Goal: Use online tool/utility: Use online tool/utility

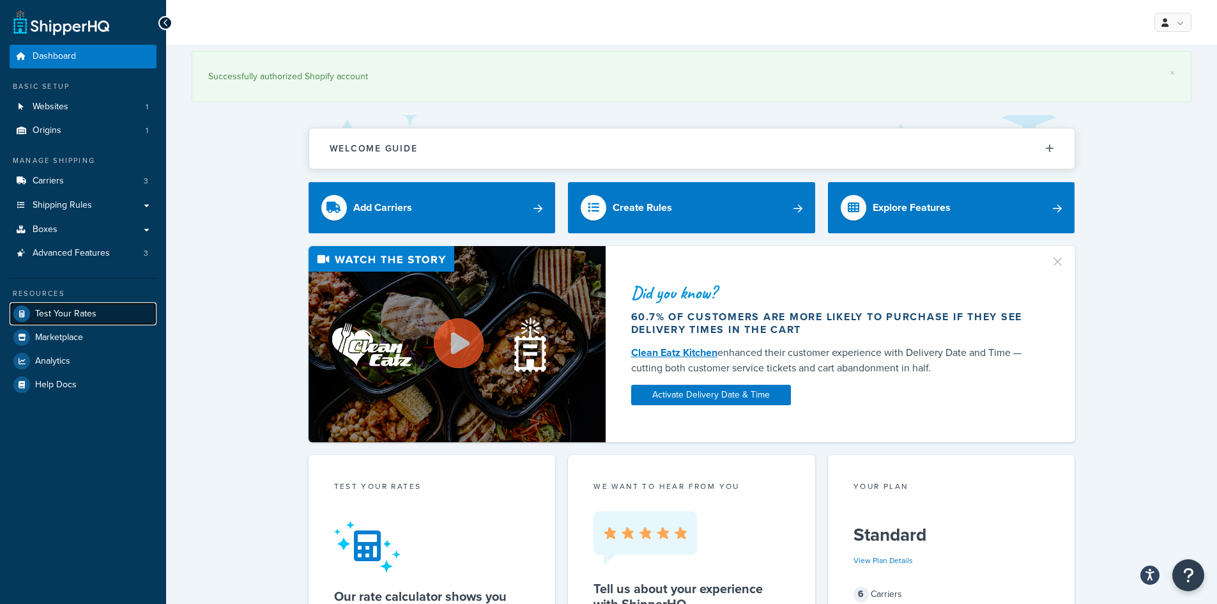
click at [61, 309] on span "Test Your Rates" at bounding box center [65, 314] width 61 height 11
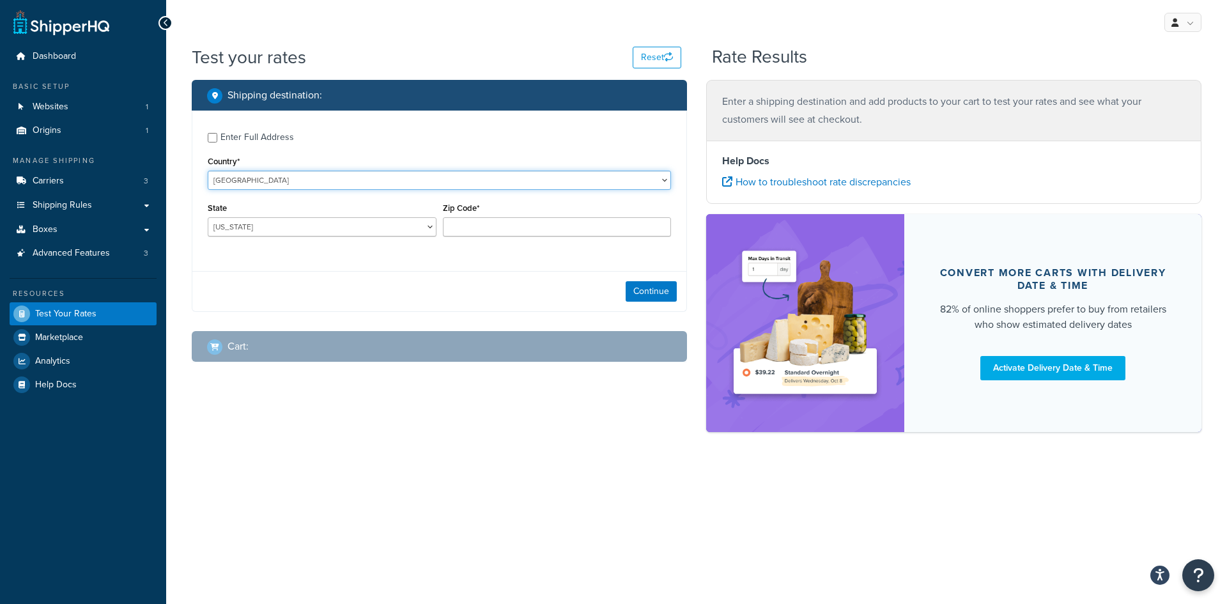
click at [302, 181] on select "[GEOGRAPHIC_DATA] [GEOGRAPHIC_DATA] [GEOGRAPHIC_DATA] [GEOGRAPHIC_DATA] [GEOGRA…" at bounding box center [439, 180] width 463 height 19
select select "AU"
click at [208, 171] on select "[GEOGRAPHIC_DATA] [GEOGRAPHIC_DATA] [GEOGRAPHIC_DATA] [GEOGRAPHIC_DATA] [GEOGRA…" at bounding box center [439, 180] width 463 height 19
click at [325, 219] on select "[GEOGRAPHIC_DATA] [GEOGRAPHIC_DATA] [GEOGRAPHIC_DATA] [GEOGRAPHIC_DATA] [GEOGRA…" at bounding box center [322, 226] width 229 height 19
click at [208, 217] on select "[GEOGRAPHIC_DATA] [GEOGRAPHIC_DATA] [GEOGRAPHIC_DATA] [GEOGRAPHIC_DATA] [GEOGRA…" at bounding box center [322, 226] width 229 height 19
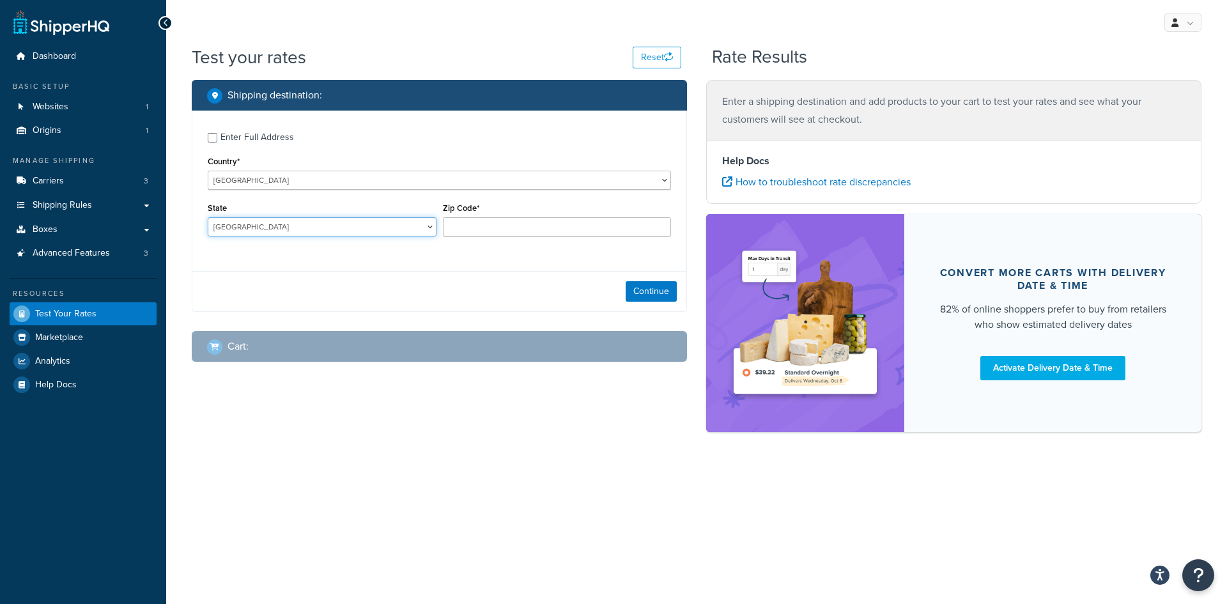
select select "ACT"
click at [531, 224] on input "Zip Code*" at bounding box center [557, 226] width 229 height 19
type input "5251"
click at [657, 291] on button "Continue" at bounding box center [651, 291] width 51 height 20
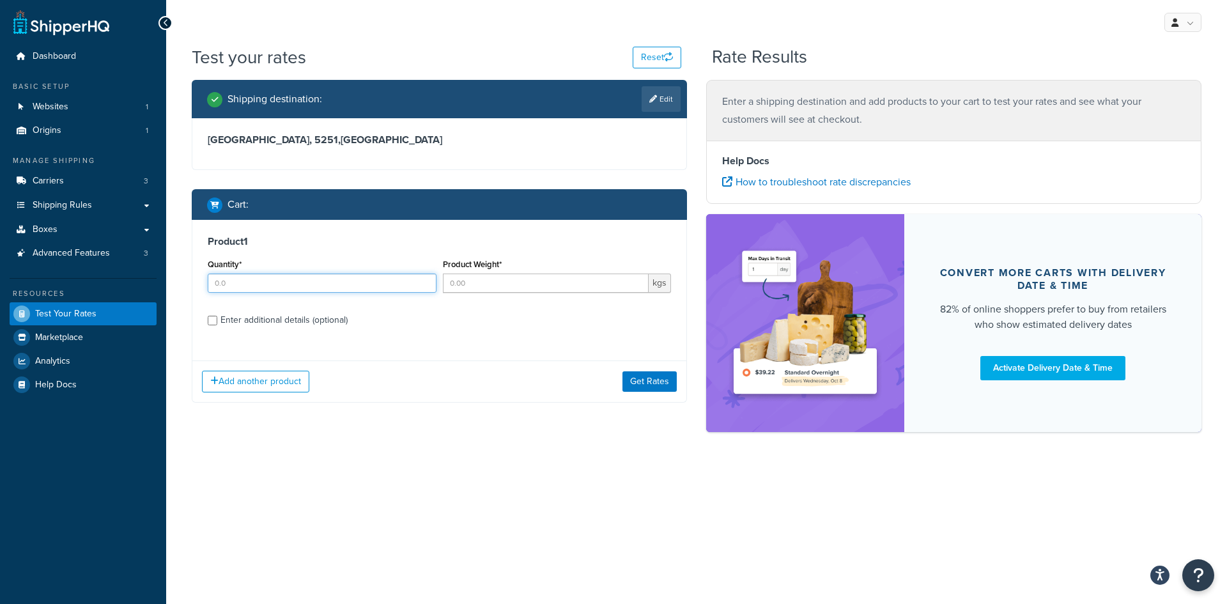
click at [259, 277] on input "Quantity*" at bounding box center [322, 282] width 229 height 19
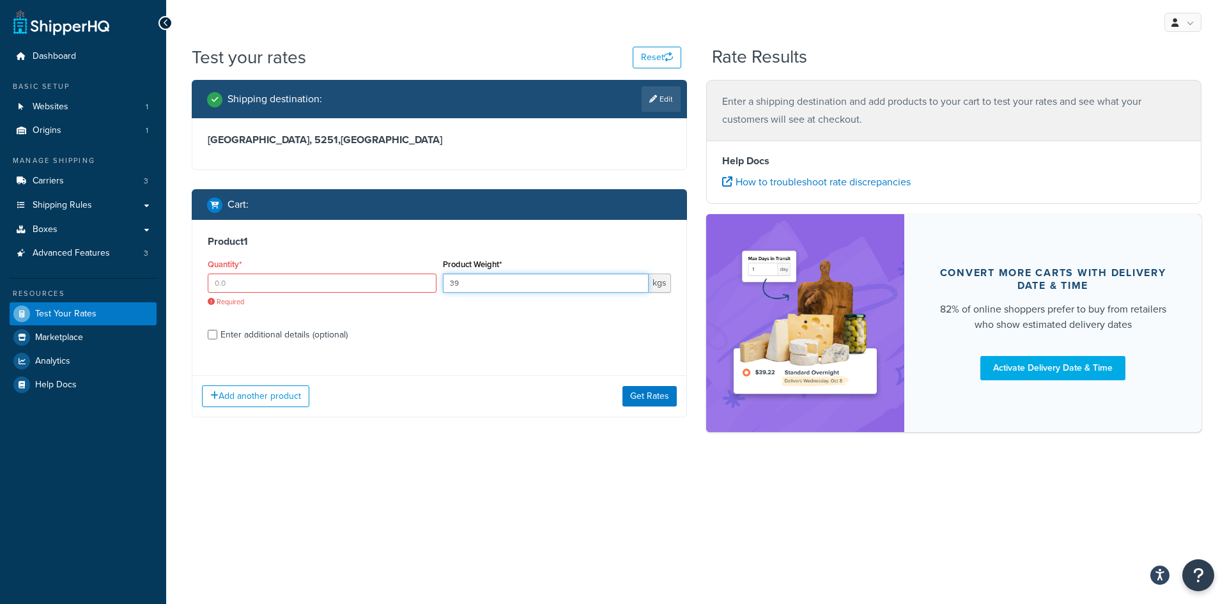
type input "3"
type input ".394"
click at [647, 398] on button "Get Rates" at bounding box center [649, 396] width 54 height 20
click at [250, 286] on input "Quantity*" at bounding box center [322, 282] width 229 height 19
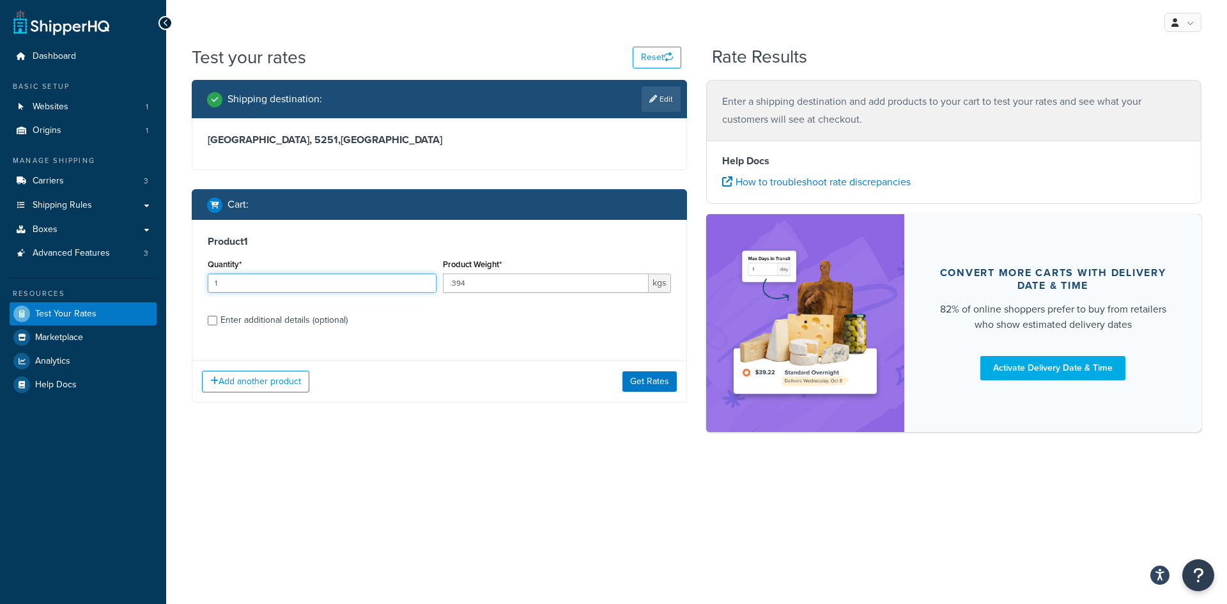
type input "1"
click at [648, 375] on button "Get Rates" at bounding box center [649, 381] width 54 height 20
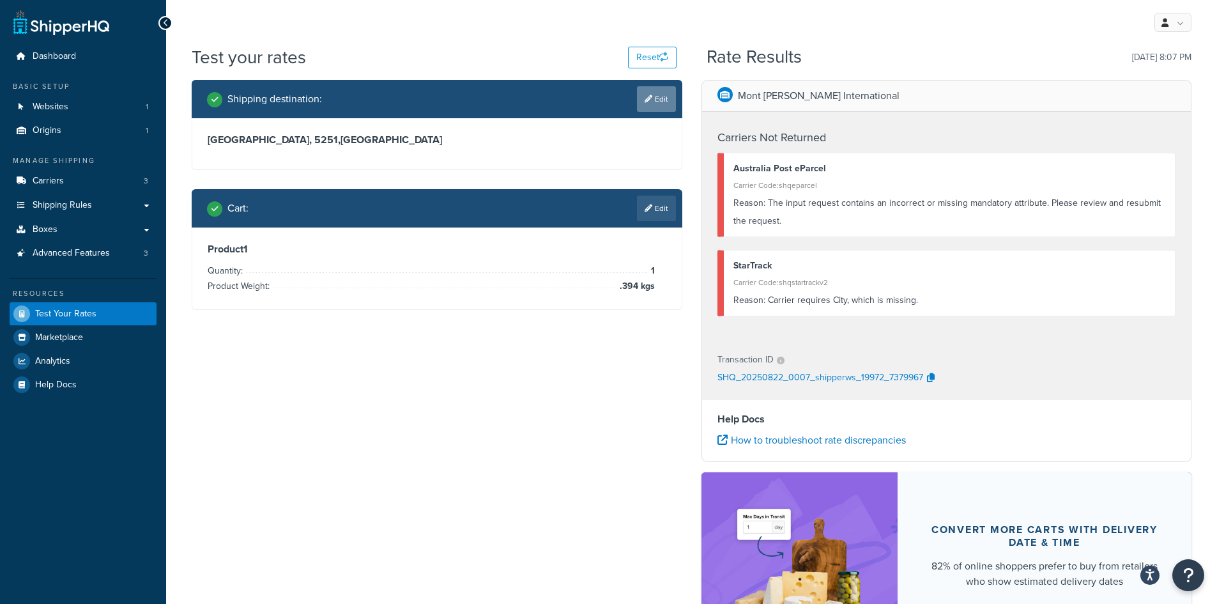
click at [656, 97] on link "Edit" at bounding box center [656, 99] width 39 height 26
select select "AU"
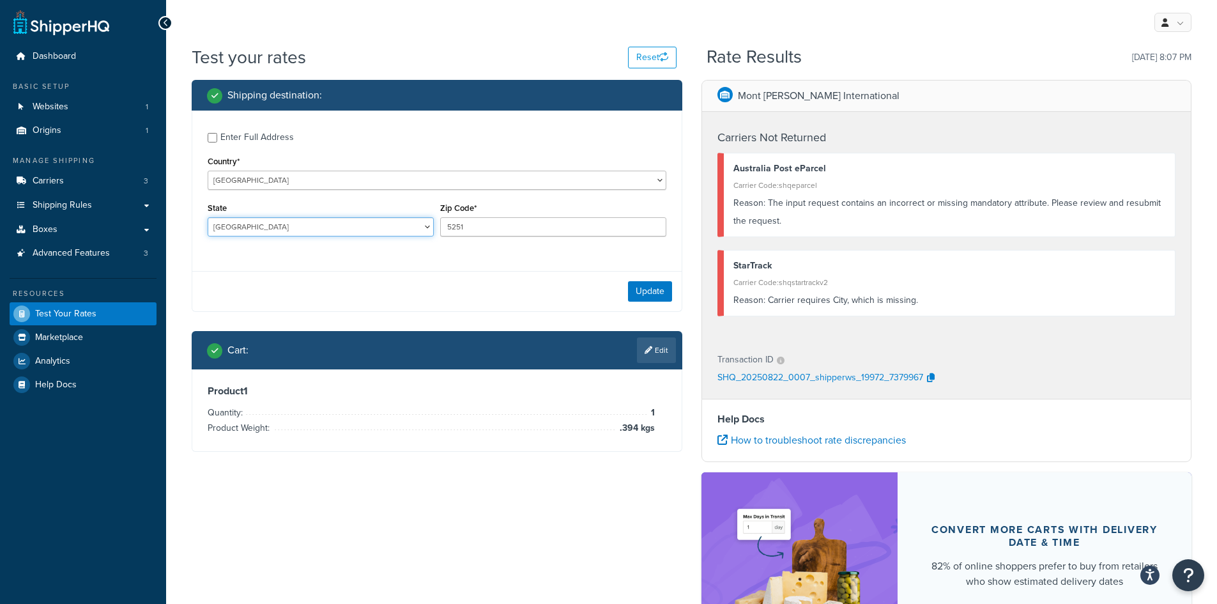
click at [309, 232] on select "[GEOGRAPHIC_DATA] [GEOGRAPHIC_DATA] [GEOGRAPHIC_DATA] [GEOGRAPHIC_DATA] [GEOGRA…" at bounding box center [321, 226] width 226 height 19
select select "SA"
click at [208, 217] on select "[GEOGRAPHIC_DATA] [GEOGRAPHIC_DATA] [GEOGRAPHIC_DATA] [GEOGRAPHIC_DATA] [GEOGRA…" at bounding box center [321, 226] width 226 height 19
click at [629, 293] on button "Update" at bounding box center [650, 291] width 44 height 20
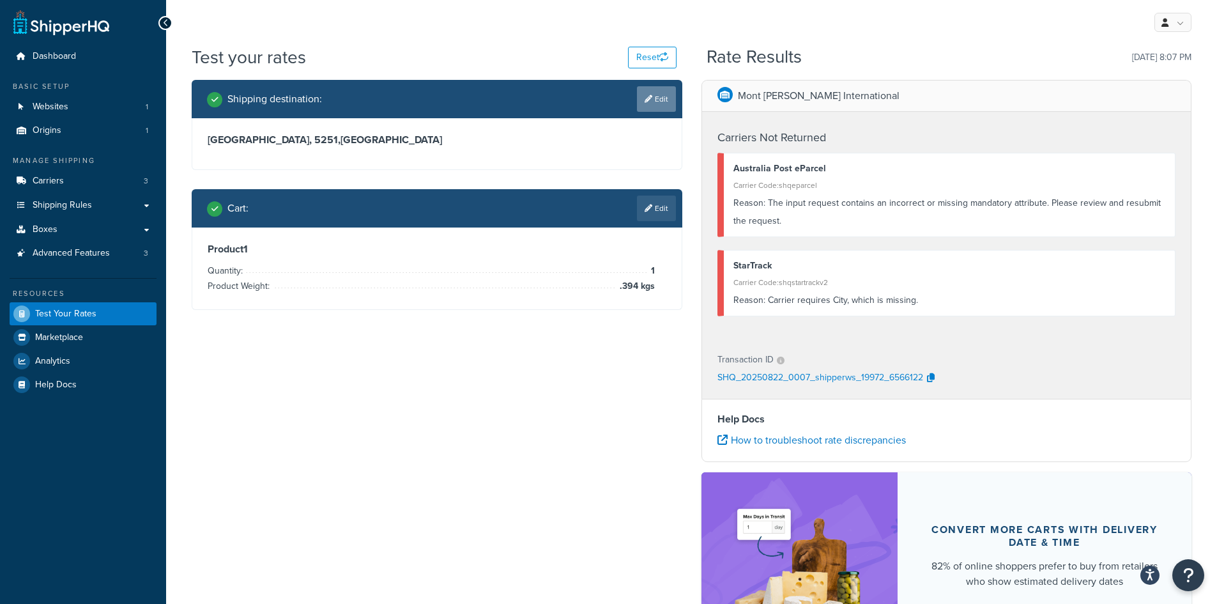
click at [659, 96] on link "Edit" at bounding box center [656, 99] width 39 height 26
select select "AU"
select select "SA"
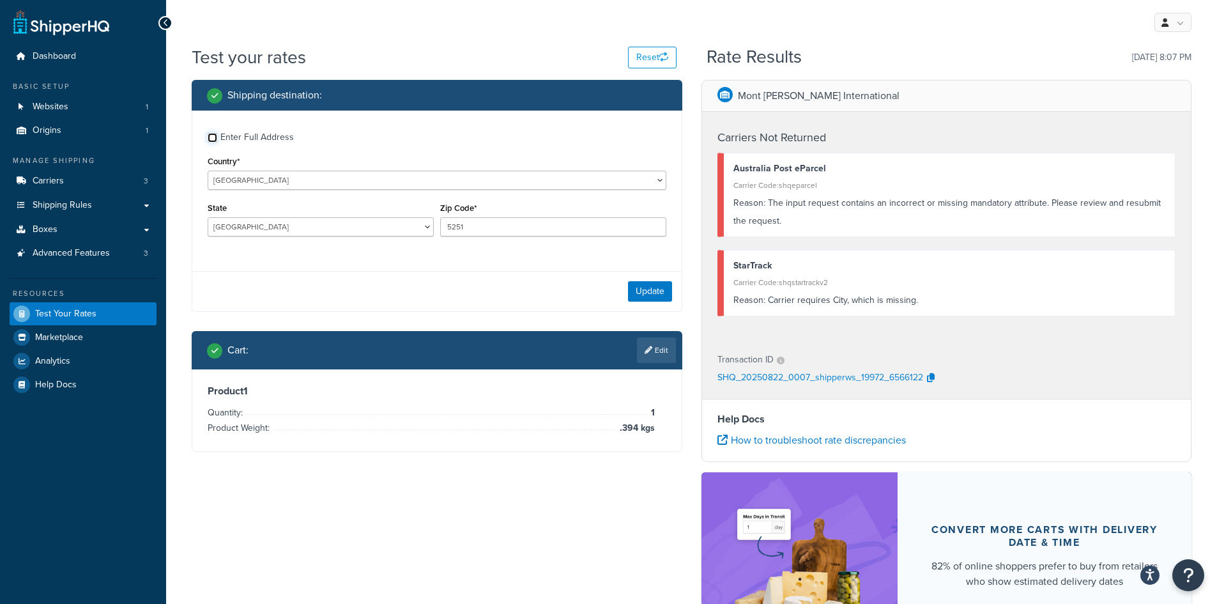
click at [213, 136] on input "Enter Full Address" at bounding box center [213, 138] width 10 height 10
checkbox input "true"
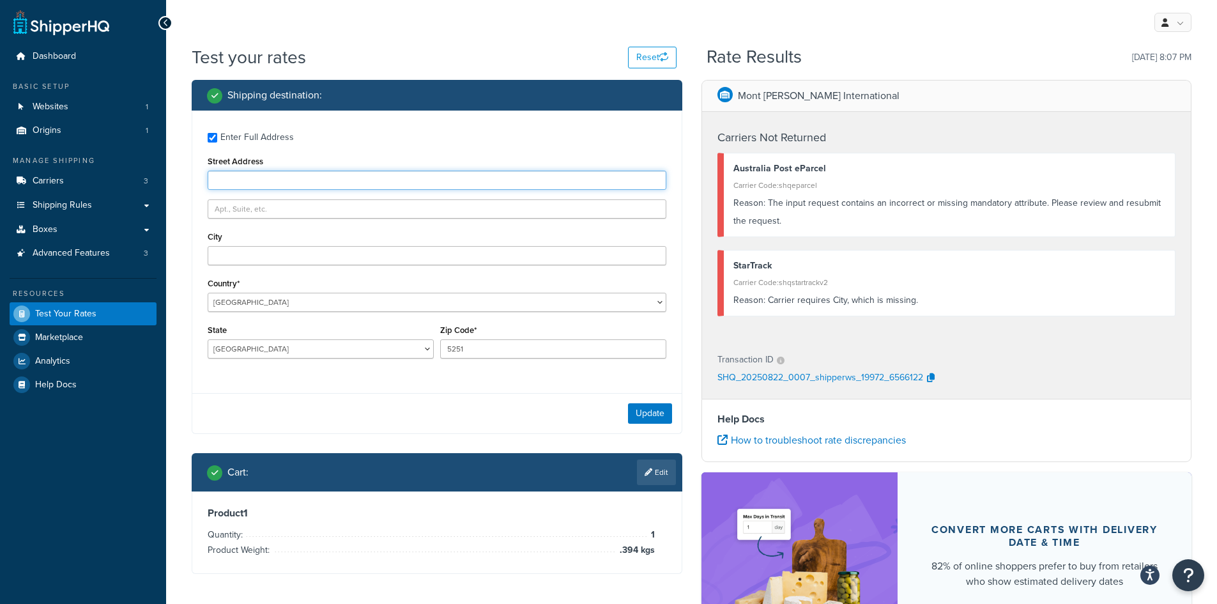
click at [234, 182] on input "Street Address" at bounding box center [437, 180] width 459 height 19
type input "[STREET_ADDRESS]"
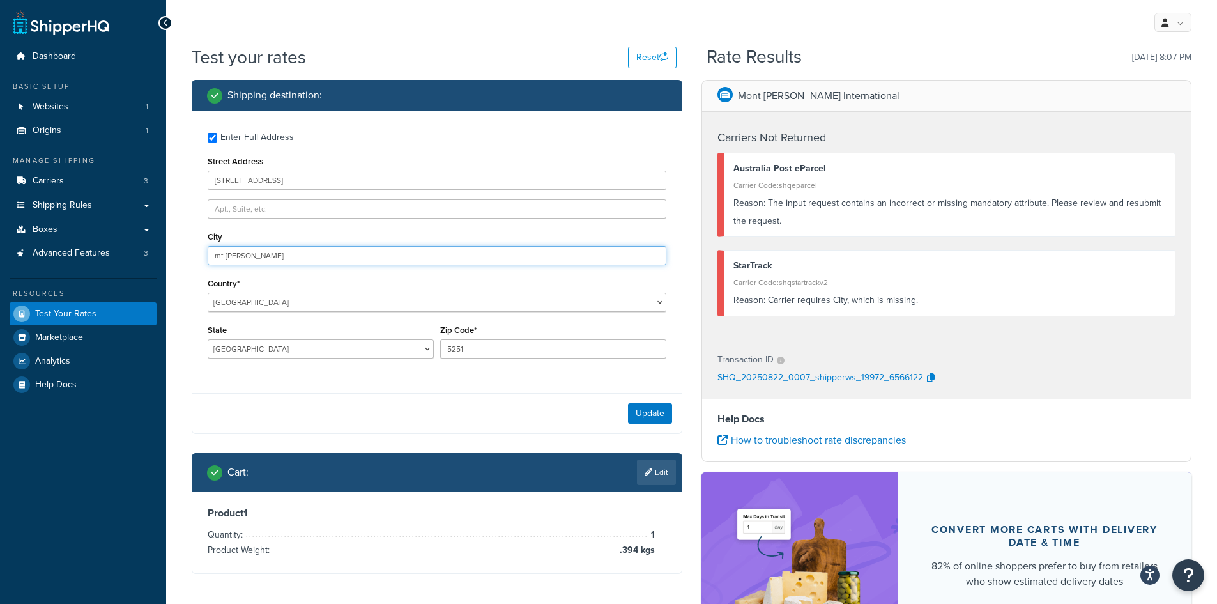
type input "mt [PERSON_NAME]"
click at [650, 415] on button "Update" at bounding box center [650, 413] width 44 height 20
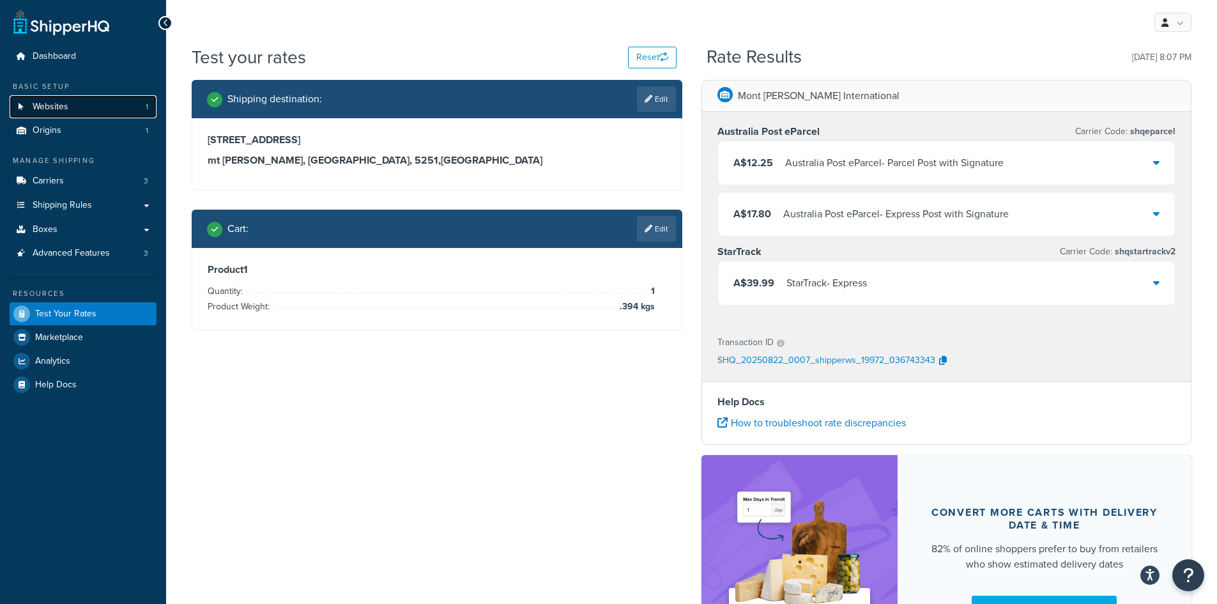
click at [58, 98] on link "Websites 1" at bounding box center [83, 107] width 147 height 24
